Goal: Check status

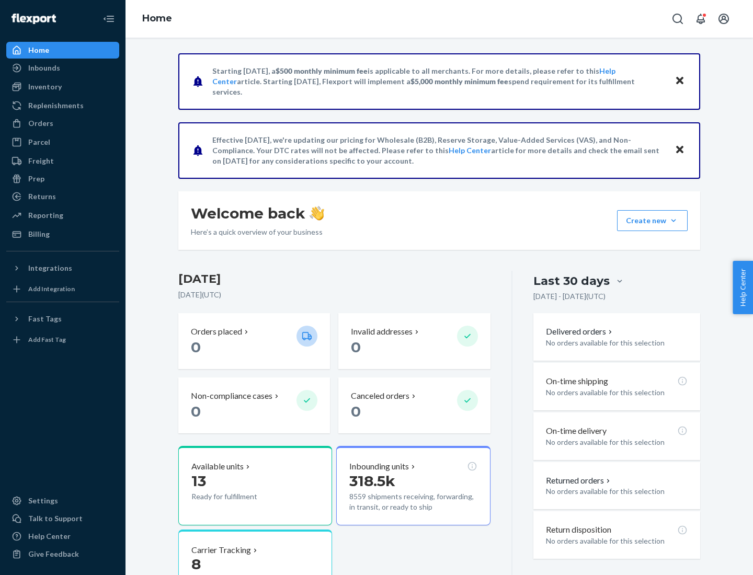
click at [673, 221] on button "Create new Create new inbound Create new order Create new product" at bounding box center [652, 220] width 71 height 21
click at [43, 68] on div "Inbounds" at bounding box center [44, 68] width 32 height 10
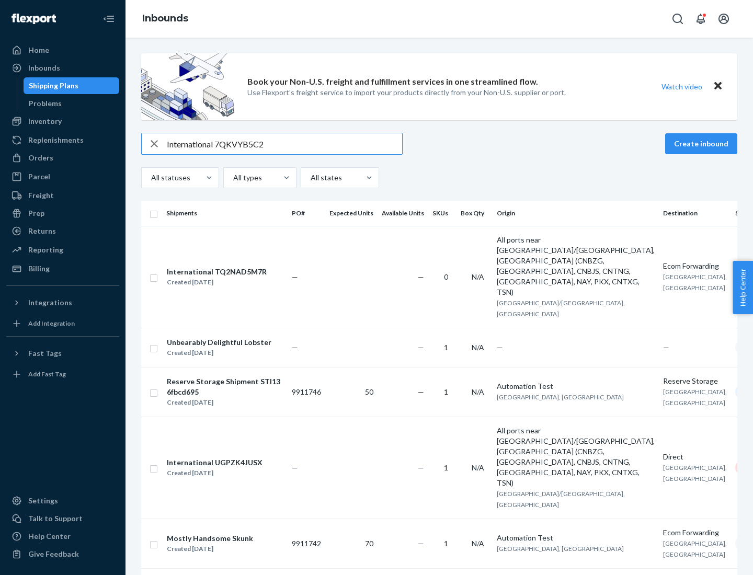
type input "International 7QKVYB5C29"
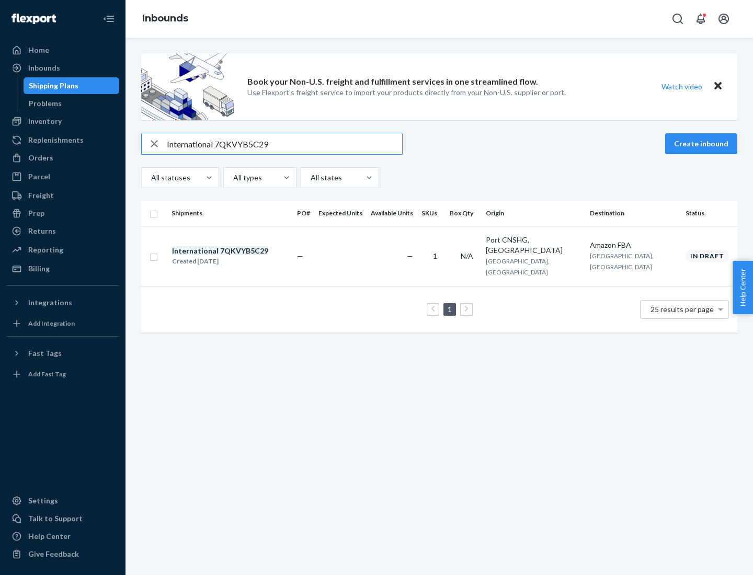
click at [238, 256] on div "Created [DATE]" at bounding box center [220, 261] width 96 height 10
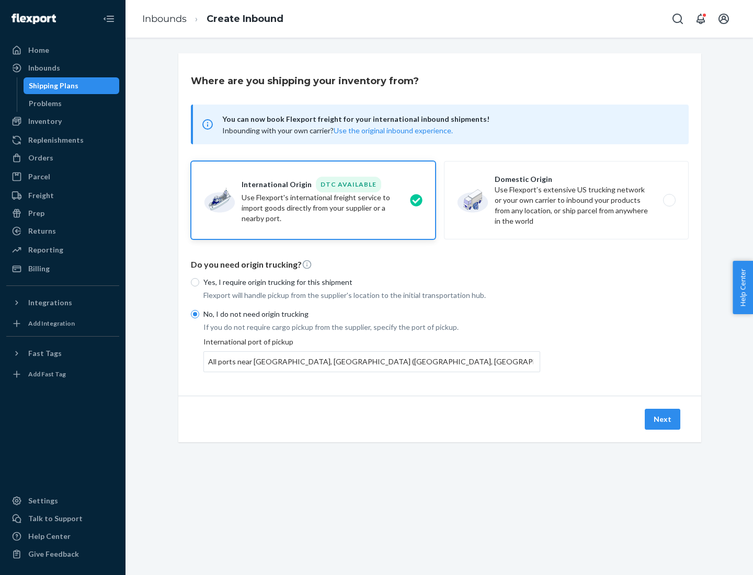
click at [663, 419] on button "Next" at bounding box center [663, 419] width 36 height 21
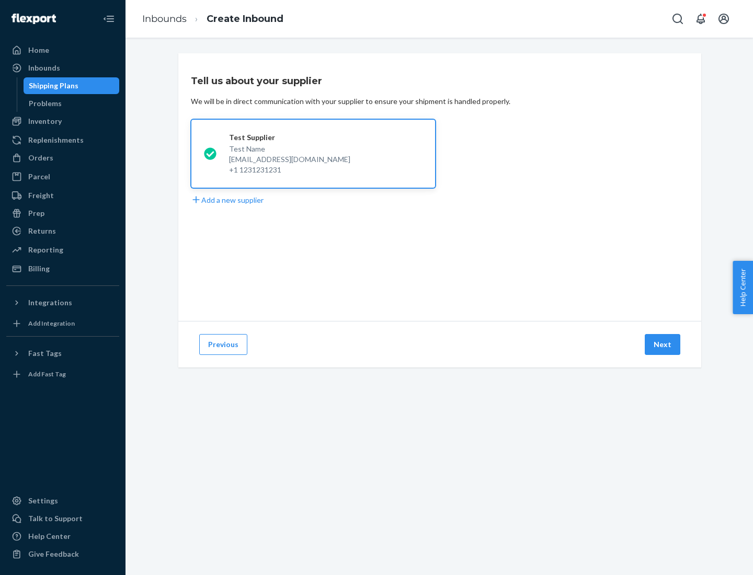
click at [663, 345] on button "Next" at bounding box center [663, 344] width 36 height 21
